Goal: Information Seeking & Learning: Find contact information

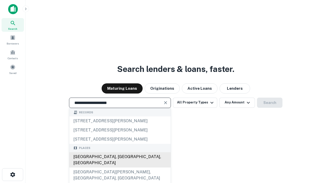
click at [120, 168] on div "Santa Monica, CA, USA" at bounding box center [119, 160] width 101 height 15
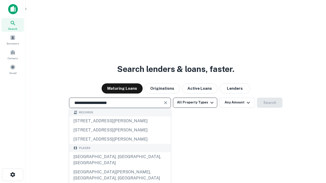
type input "**********"
click at [195, 103] on button "All Property Types" at bounding box center [195, 103] width 44 height 10
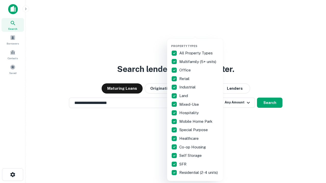
click at [199, 43] on button "button" at bounding box center [199, 43] width 56 height 0
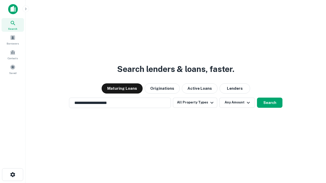
scroll to position [3, 61]
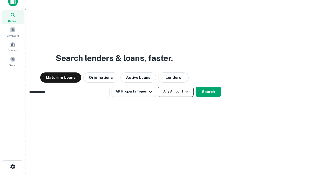
click at [158, 87] on button "Any Amount" at bounding box center [176, 92] width 36 height 10
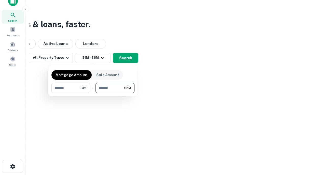
type input "*******"
click at [93, 93] on button "button" at bounding box center [92, 93] width 83 height 0
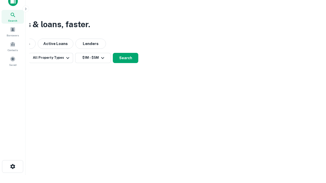
scroll to position [3, 94]
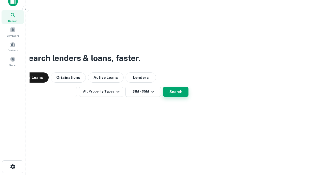
click at [163, 87] on button "Search" at bounding box center [175, 92] width 25 height 10
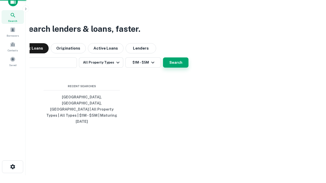
scroll to position [14, 144]
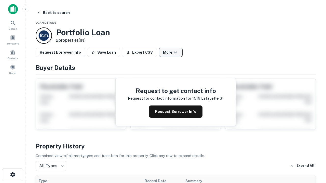
click at [171, 52] on button "More" at bounding box center [171, 52] width 24 height 9
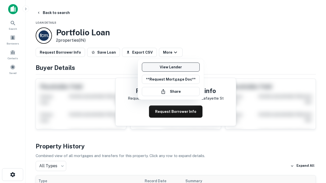
click at [171, 67] on link "View Lender" at bounding box center [171, 67] width 58 height 9
